Goal: Find specific page/section: Find specific page/section

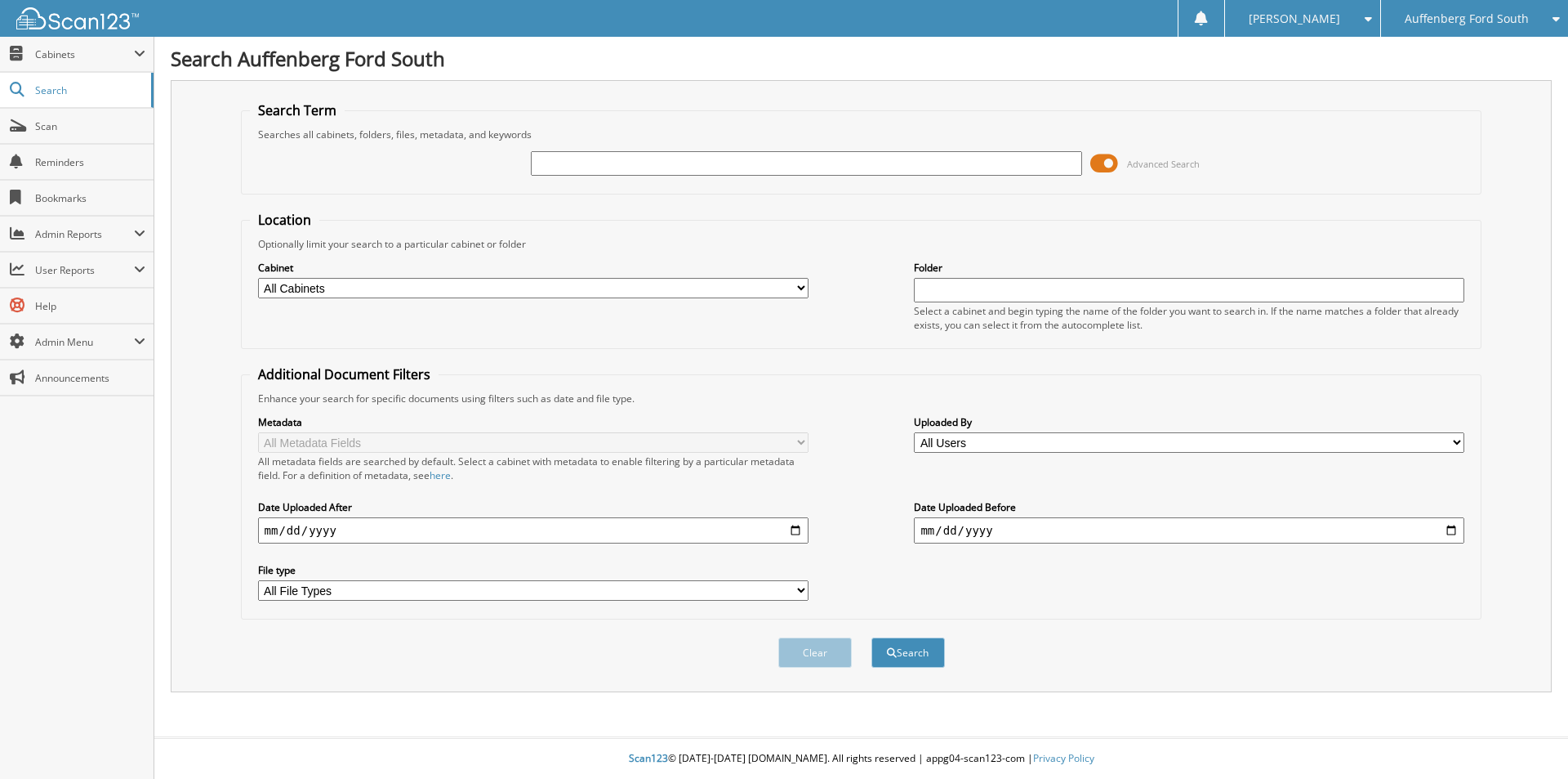
drag, startPoint x: 612, startPoint y: 157, endPoint x: 629, endPoint y: 165, distance: 18.8
click at [612, 157] on input "text" at bounding box center [806, 163] width 551 height 24
type input "GG374643"
click at [871, 637] on button "Search" at bounding box center [908, 653] width 74 height 30
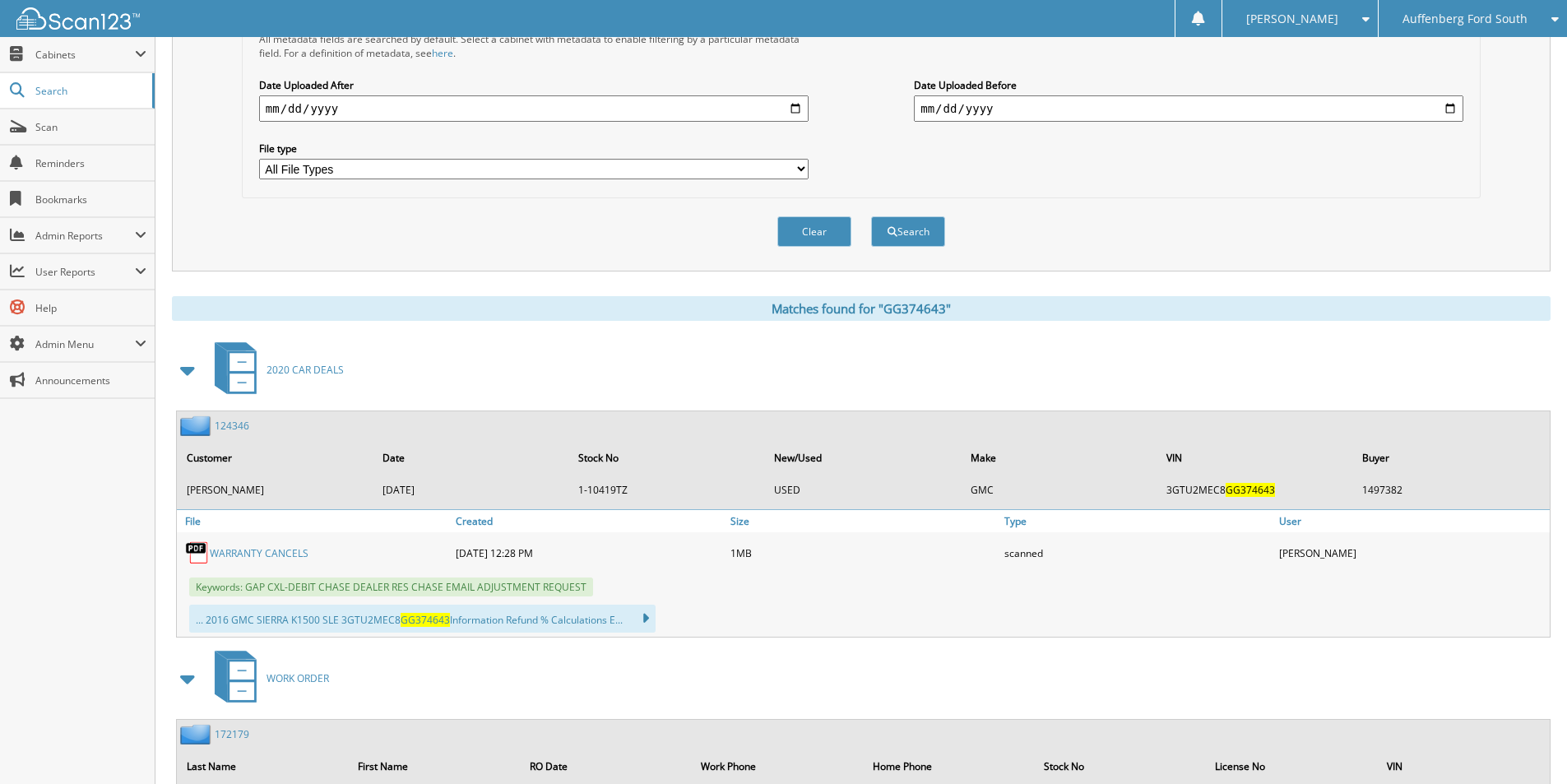
scroll to position [493, 0]
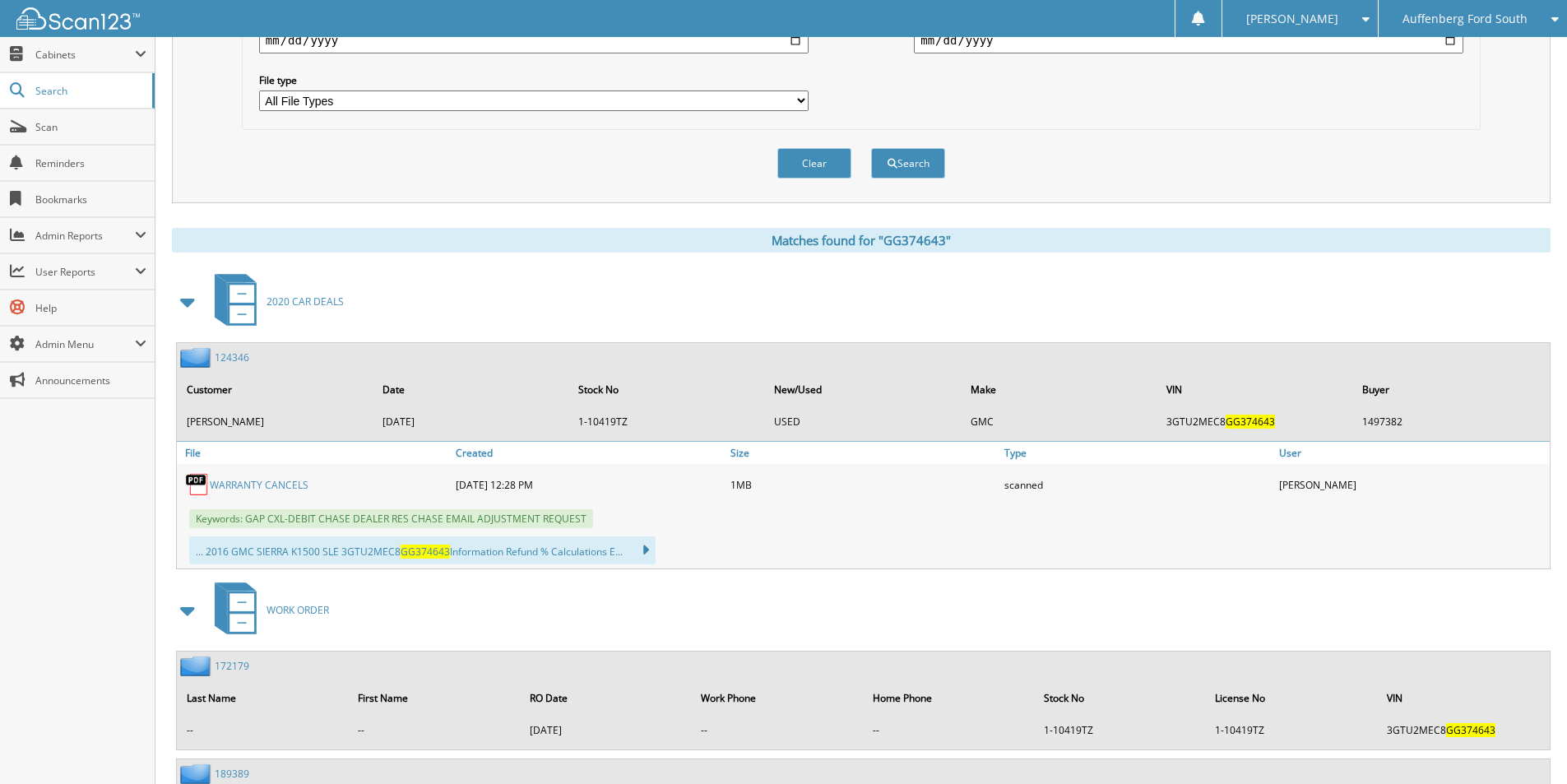
click at [262, 481] on link "WARRANTY CANCELS" at bounding box center [259, 485] width 99 height 14
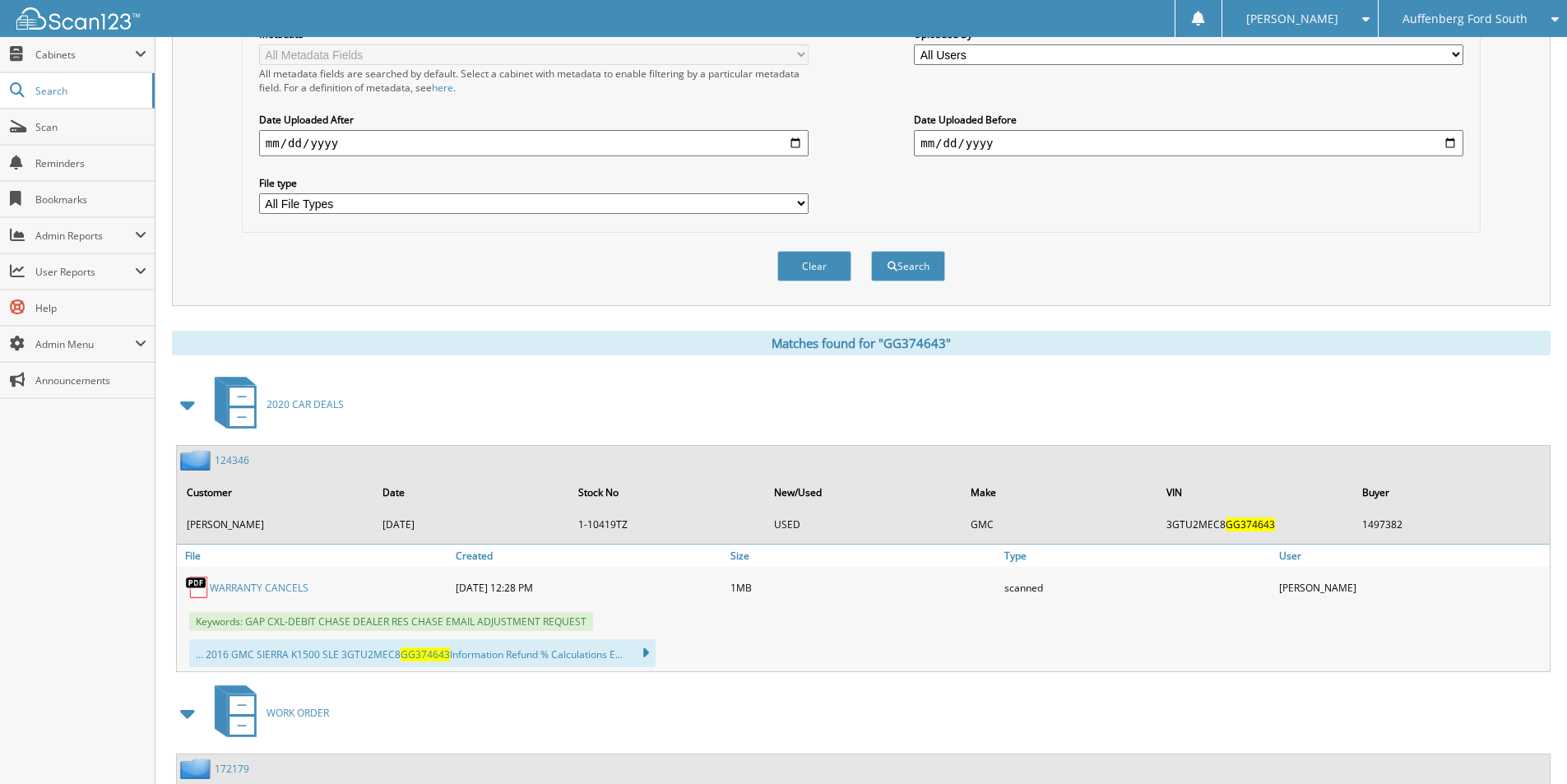
scroll to position [0, 0]
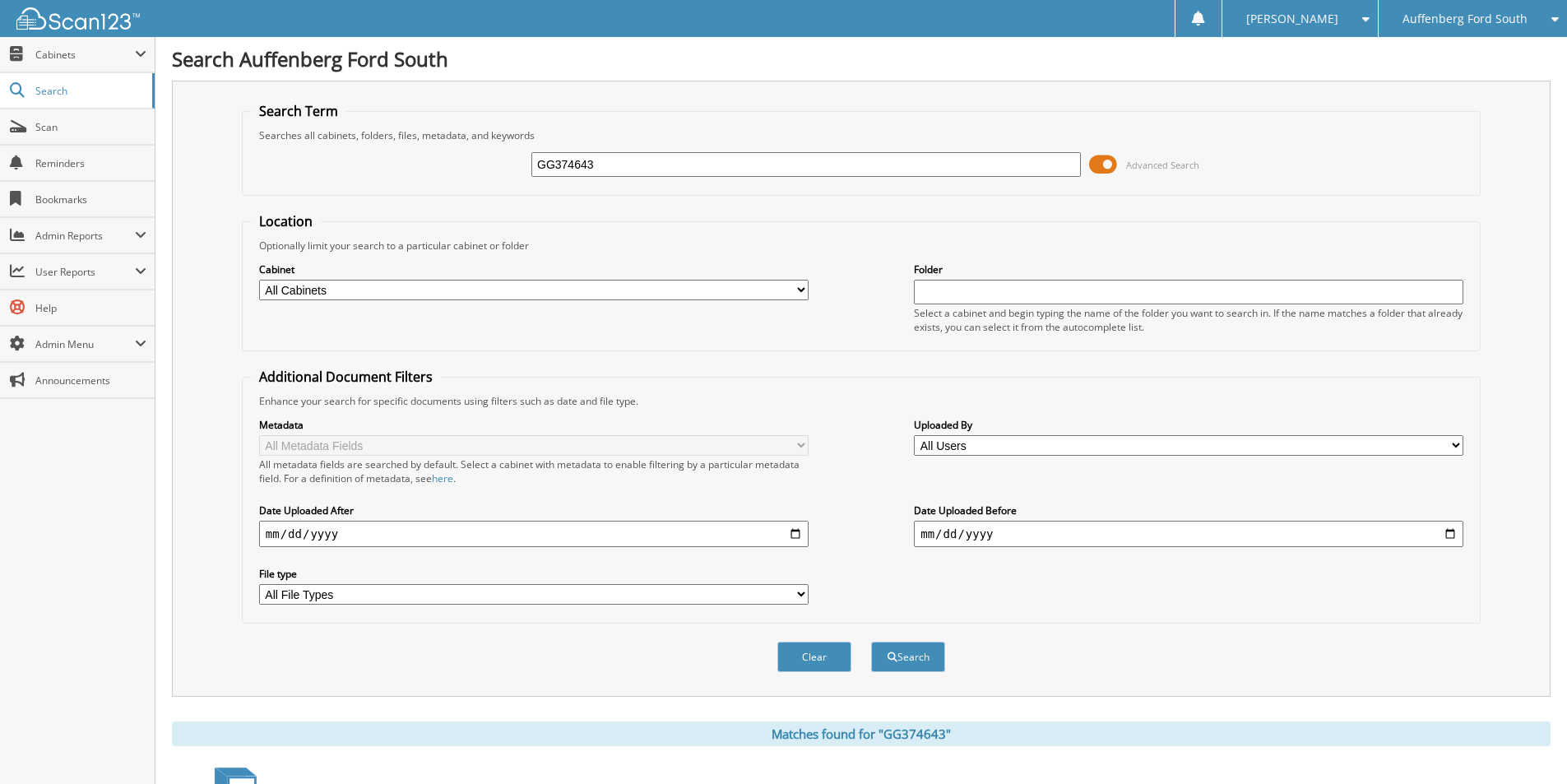
drag, startPoint x: 634, startPoint y: 159, endPoint x: -146, endPoint y: 235, distance: 783.7
type input "FM129387"
click at [871, 642] on button "Search" at bounding box center [908, 657] width 74 height 30
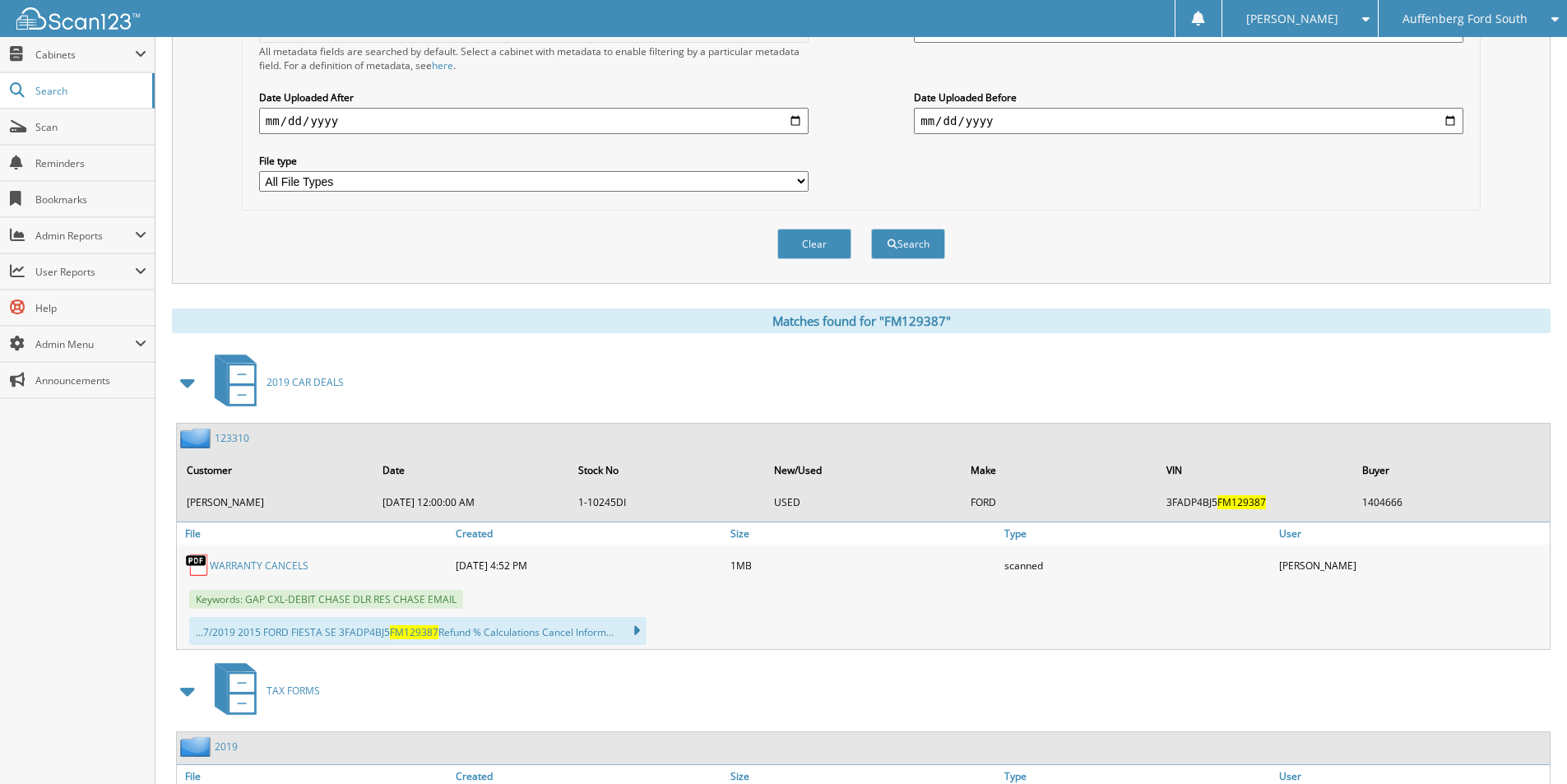
scroll to position [658, 0]
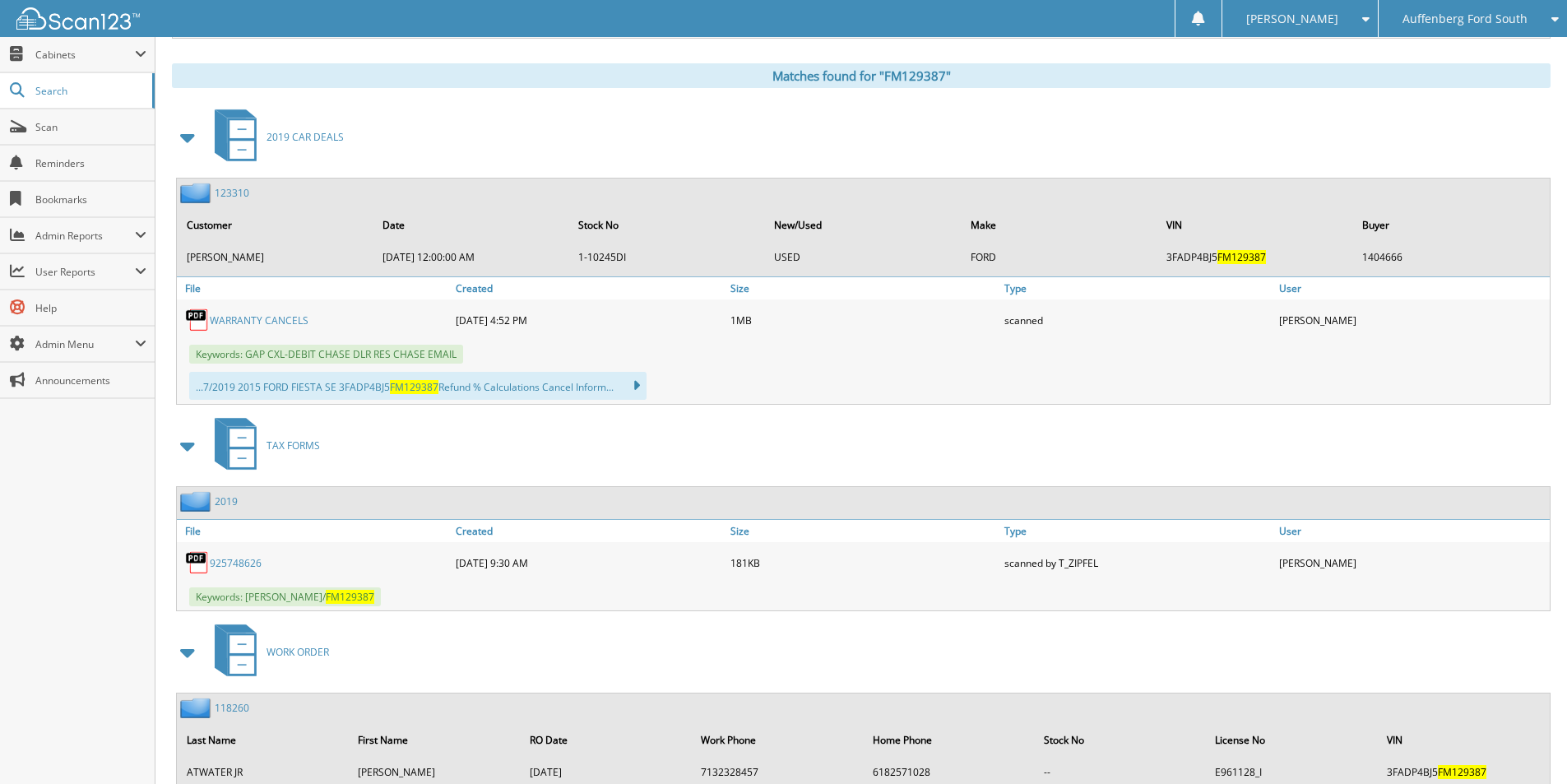
click at [256, 320] on link "WARRANTY CANCELS" at bounding box center [259, 320] width 99 height 14
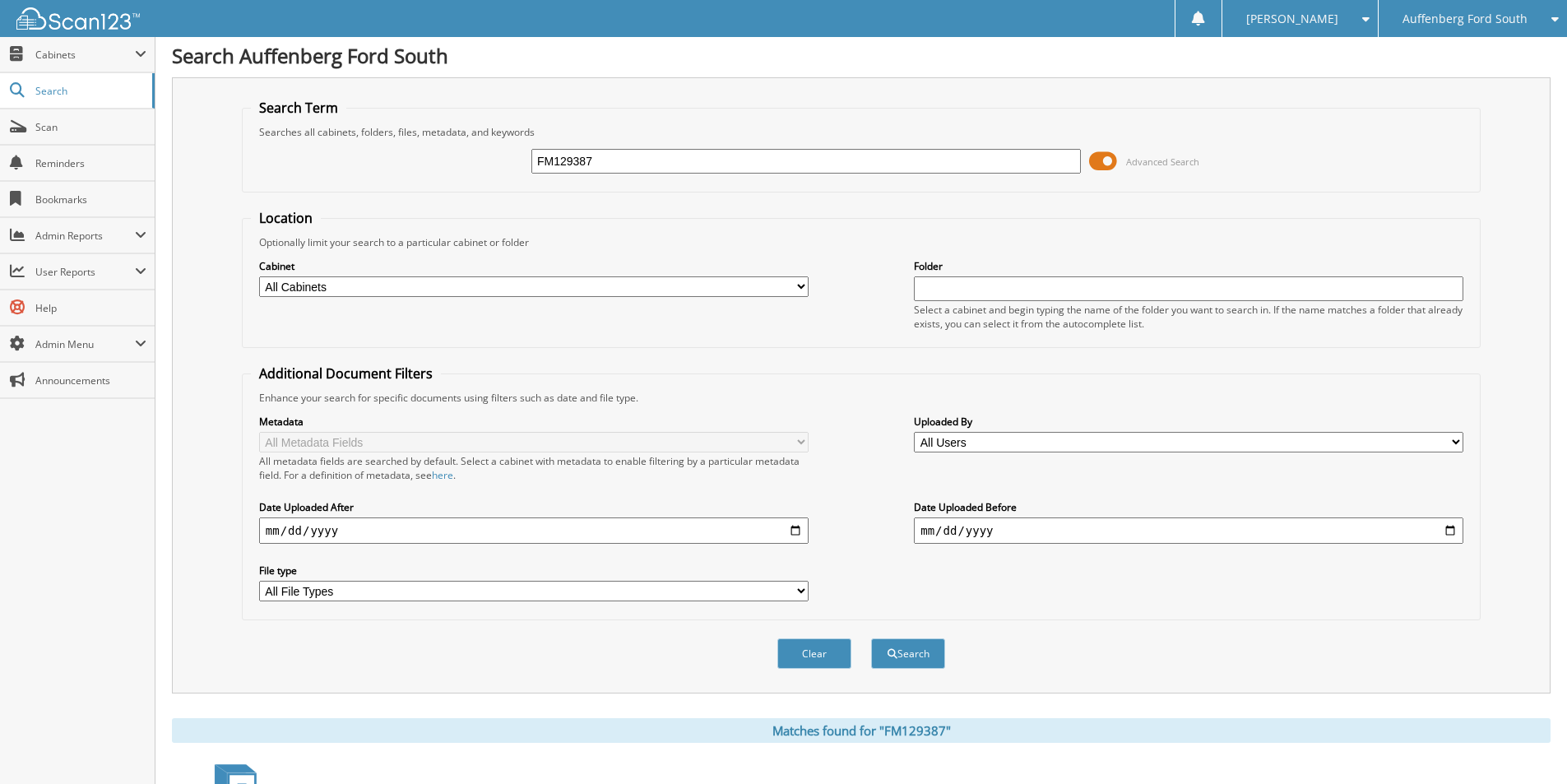
scroll to position [0, 0]
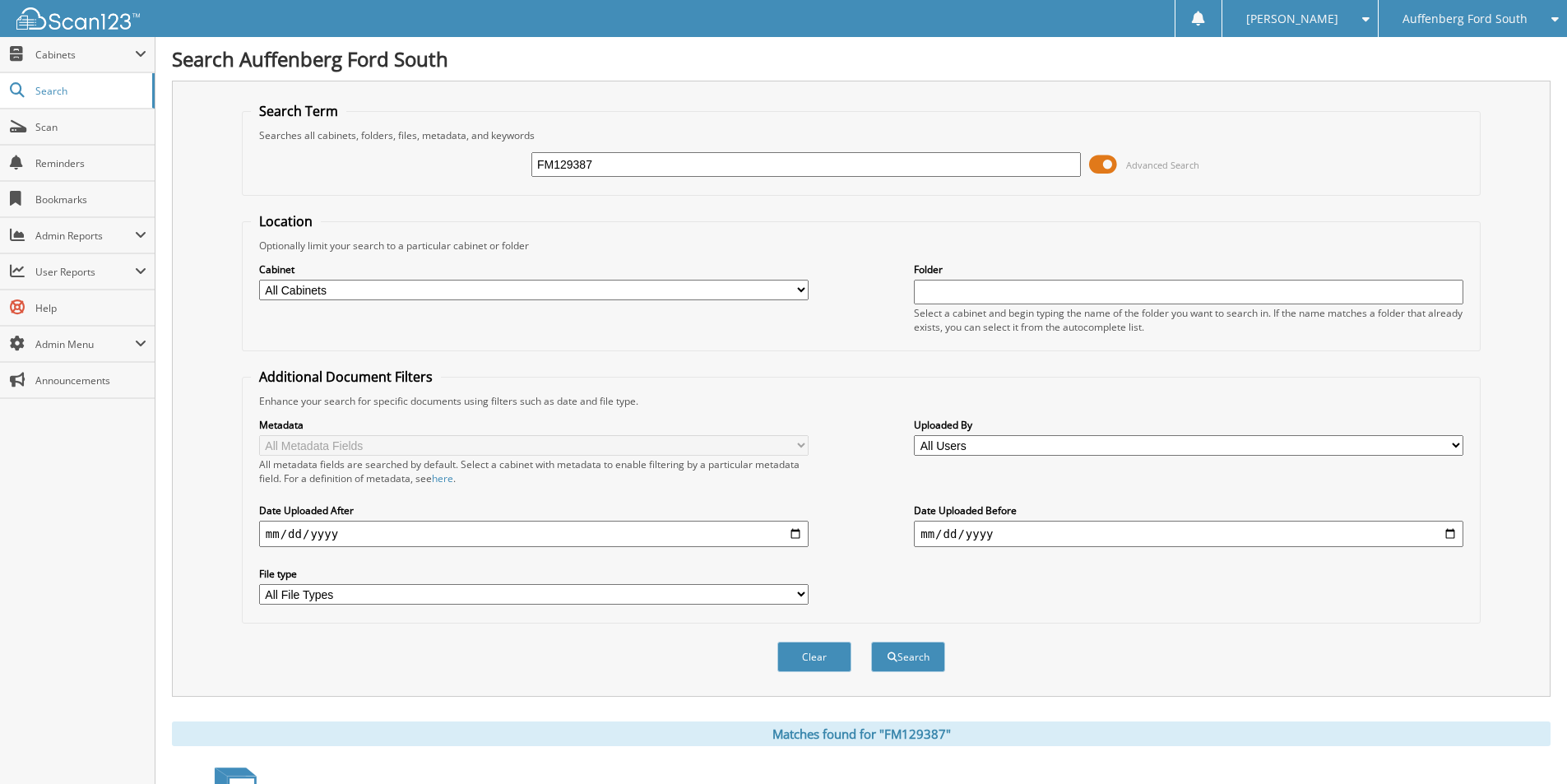
drag, startPoint x: 618, startPoint y: 159, endPoint x: 173, endPoint y: 183, distance: 445.6
click at [174, 182] on div "Search Term Searches all cabinets, folders, files, metadata, and keywords FM129…" at bounding box center [861, 389] width 1379 height 616
paste input "GA005418"
type input "GA005418"
click at [871, 642] on button "Search" at bounding box center [908, 657] width 74 height 30
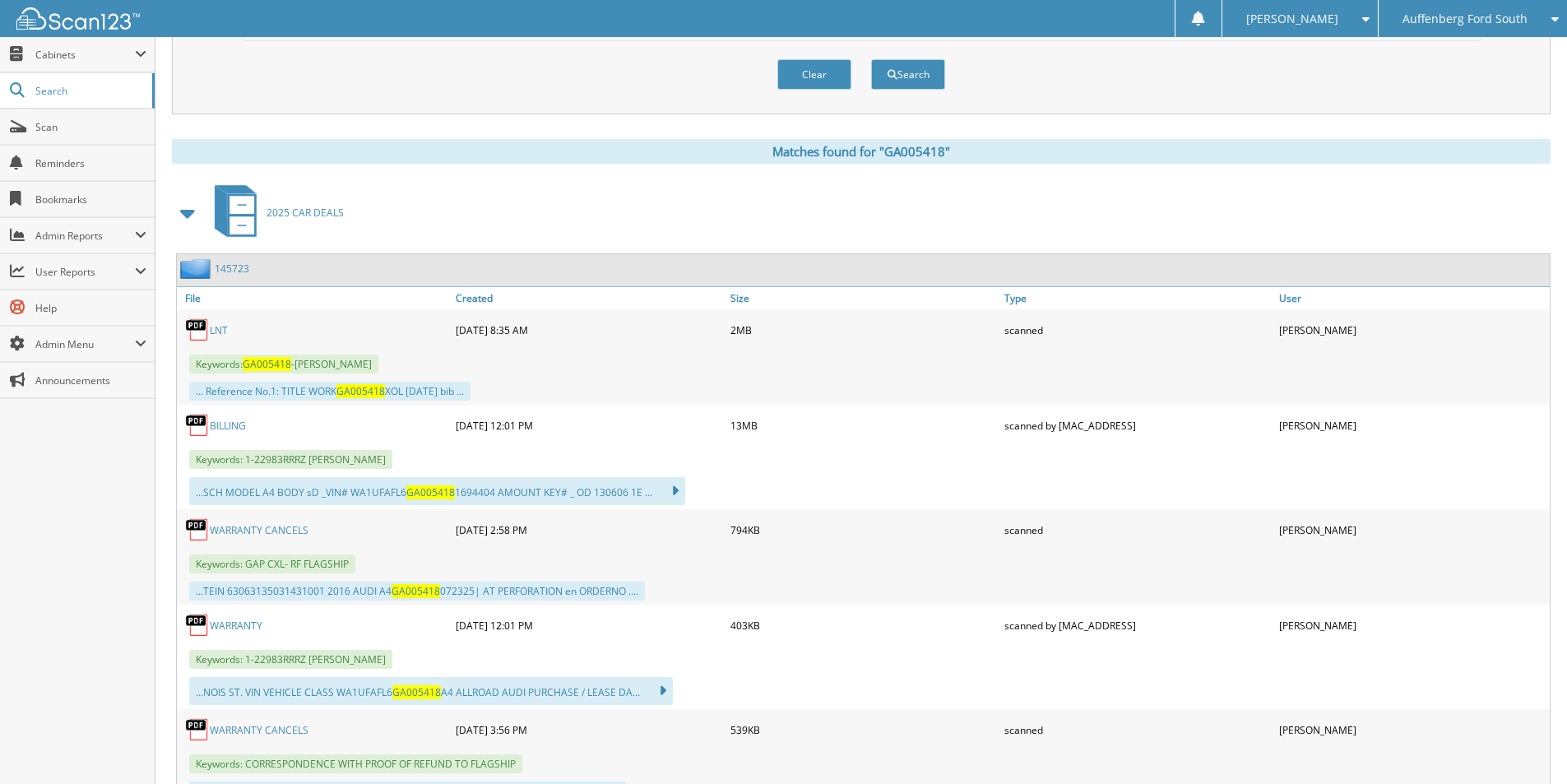
scroll to position [823, 0]
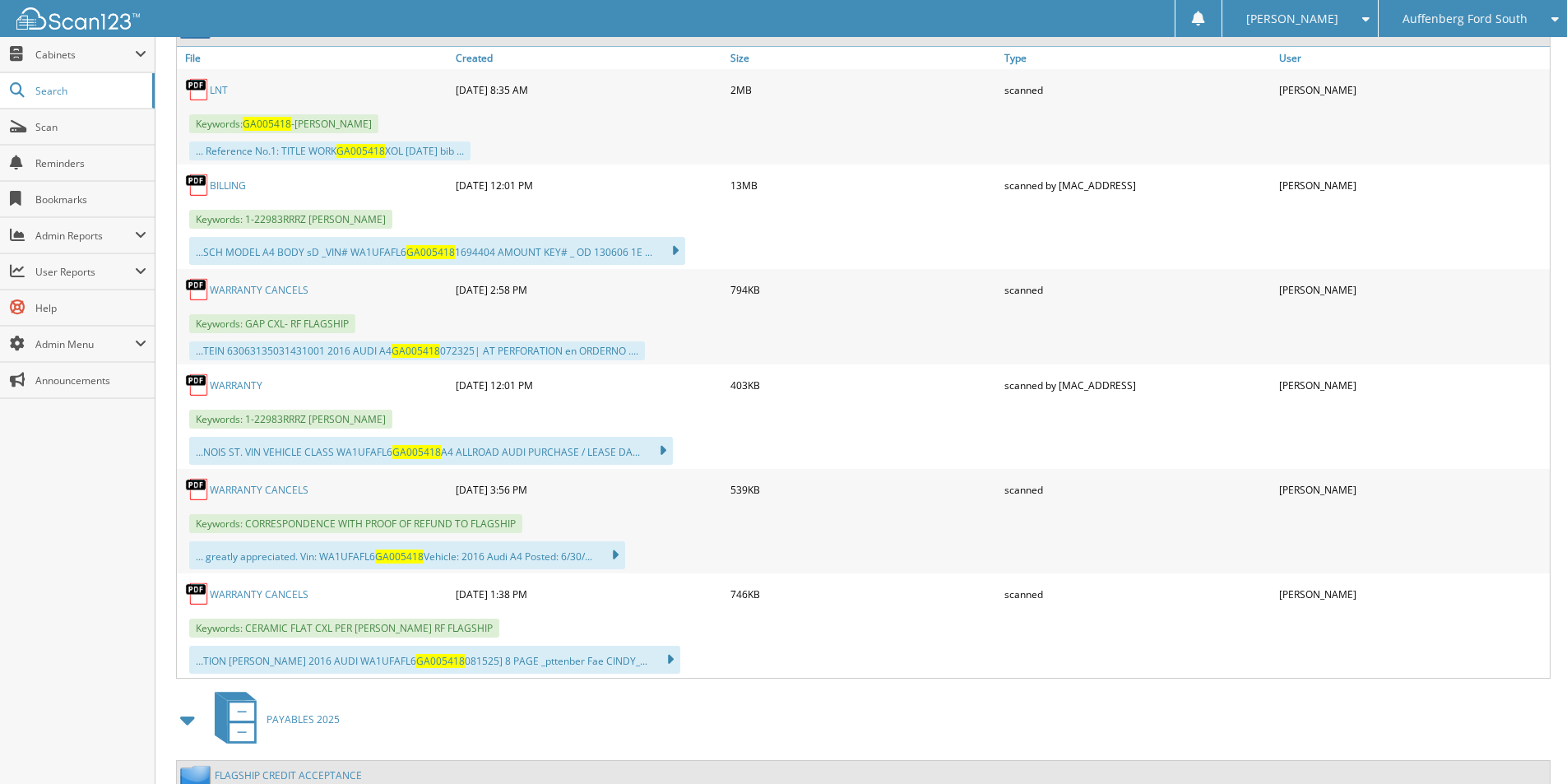
click at [297, 285] on link "WARRANTY CANCELS" at bounding box center [259, 290] width 99 height 14
click at [1516, 14] on span "Auffenberg Ford South" at bounding box center [1465, 19] width 125 height 10
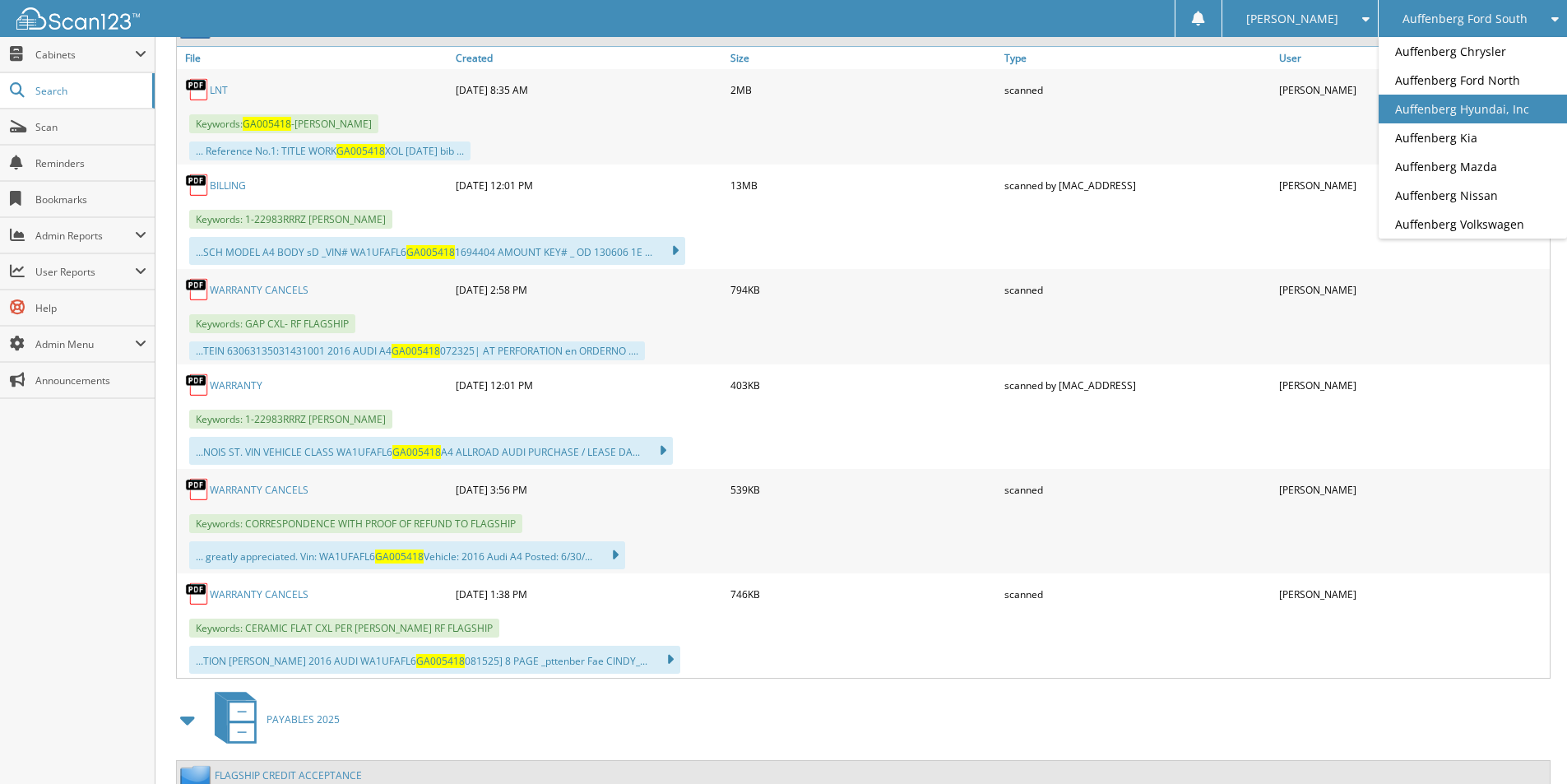
click at [1472, 108] on link "Auffenberg Hyundai, Inc" at bounding box center [1473, 109] width 188 height 29
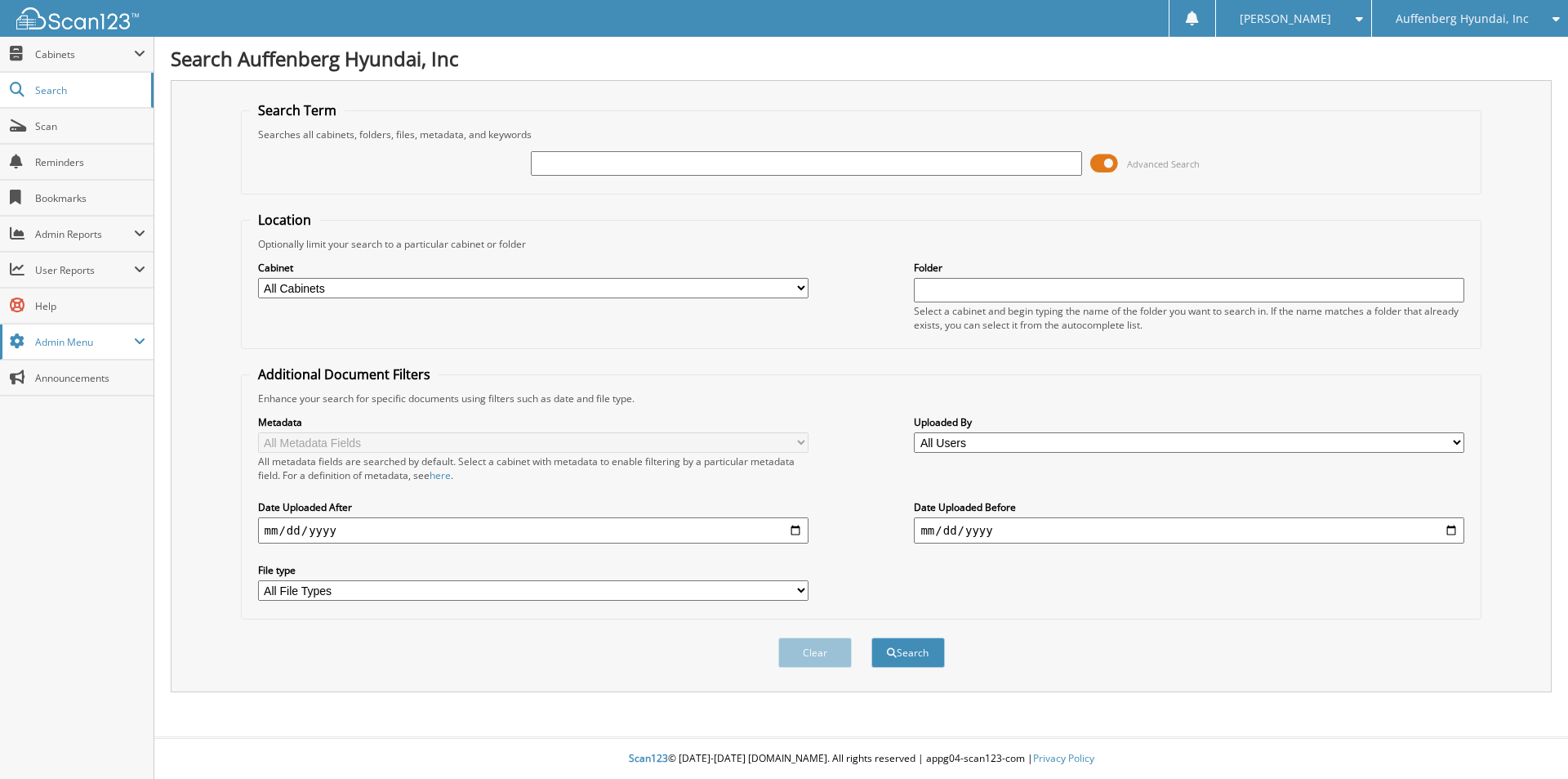
click at [61, 343] on span "Admin Menu" at bounding box center [85, 342] width 99 height 14
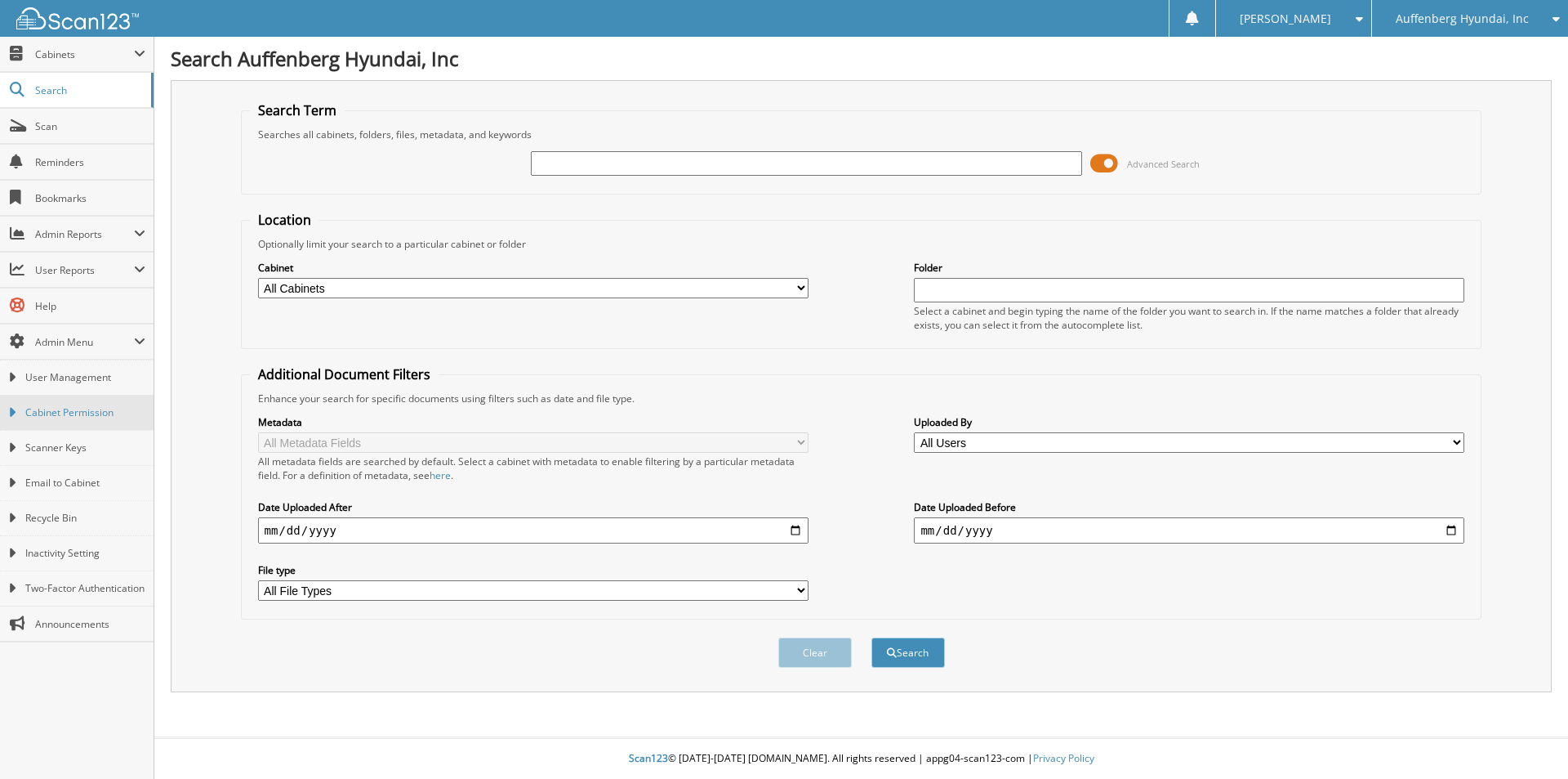
click at [84, 414] on span "Cabinet Permission" at bounding box center [85, 413] width 120 height 15
